Goal: Navigation & Orientation: Find specific page/section

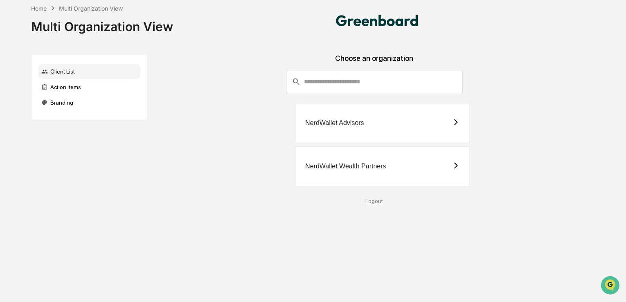
click at [332, 167] on div "NerdWallet Wealth Partners" at bounding box center [345, 166] width 81 height 7
click at [341, 126] on div "NerdWallet Advisors" at bounding box center [334, 122] width 58 height 7
